Goal: Find specific page/section: Find specific page/section

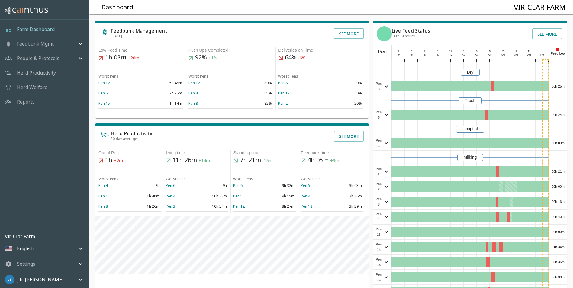
click at [43, 44] on p "Feedbunk Mgmt" at bounding box center [35, 43] width 37 height 7
click at [38, 64] on span "Pen Summary" at bounding box center [53, 66] width 63 height 7
